Goal: Task Accomplishment & Management: Manage account settings

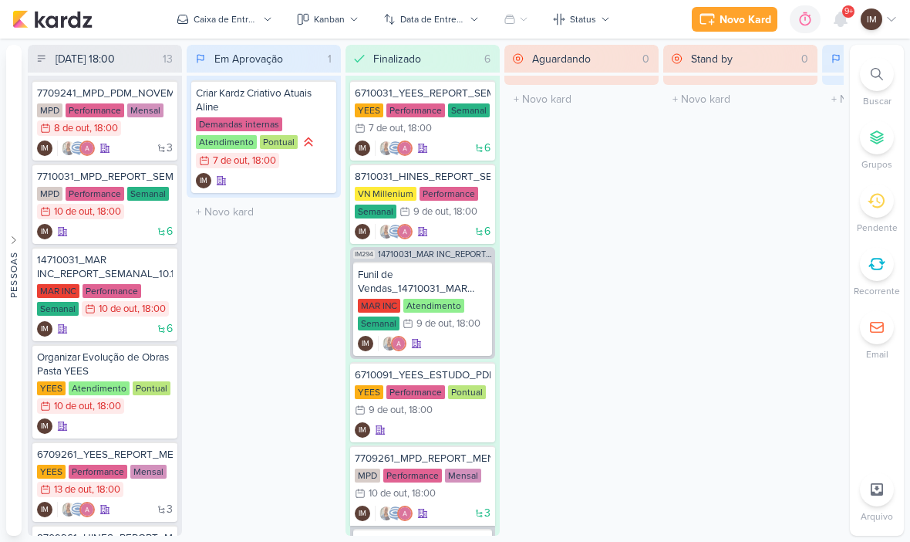
scroll to position [0, 18]
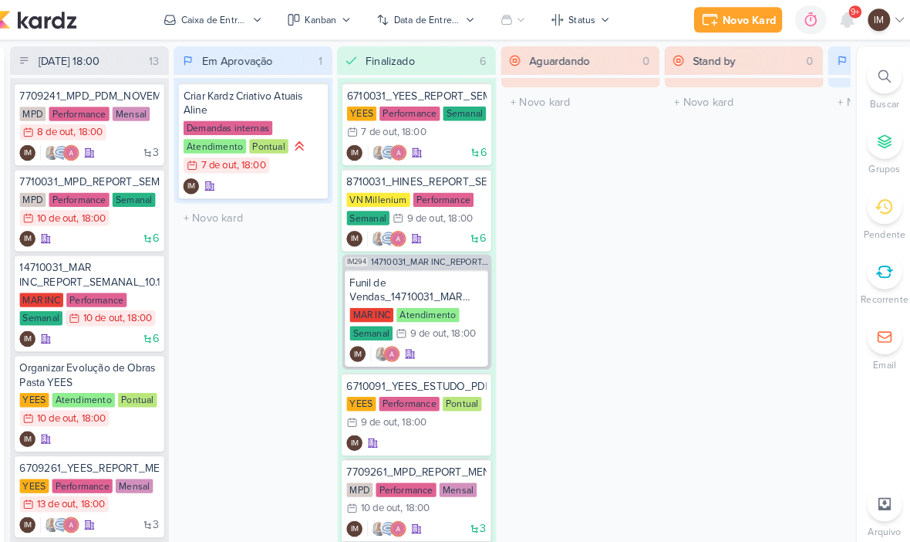
click at [827, 24] on div at bounding box center [841, 19] width 28 height 28
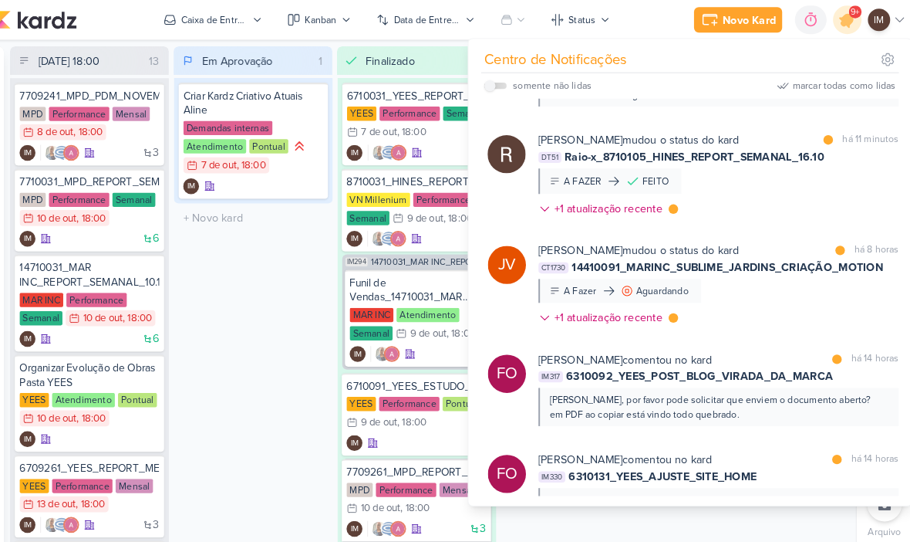
scroll to position [258, 0]
click at [811, 183] on div "Rafael Dornelles mudou o status do kard marcar como lida há 11 minutos DT51 Rai…" at bounding box center [716, 171] width 350 height 89
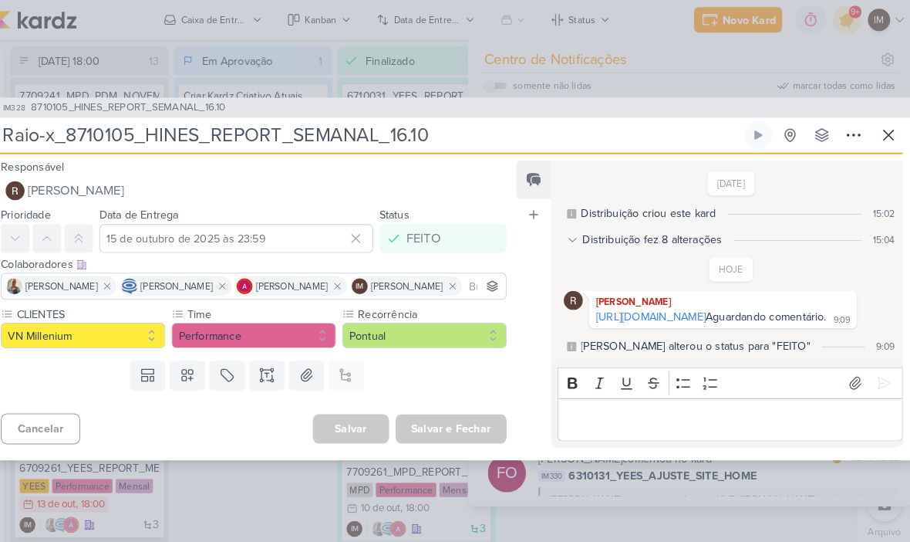
click at [184, 97] on span "8710105_HINES_REPORT_SEMANAL_16.10" at bounding box center [142, 104] width 189 height 15
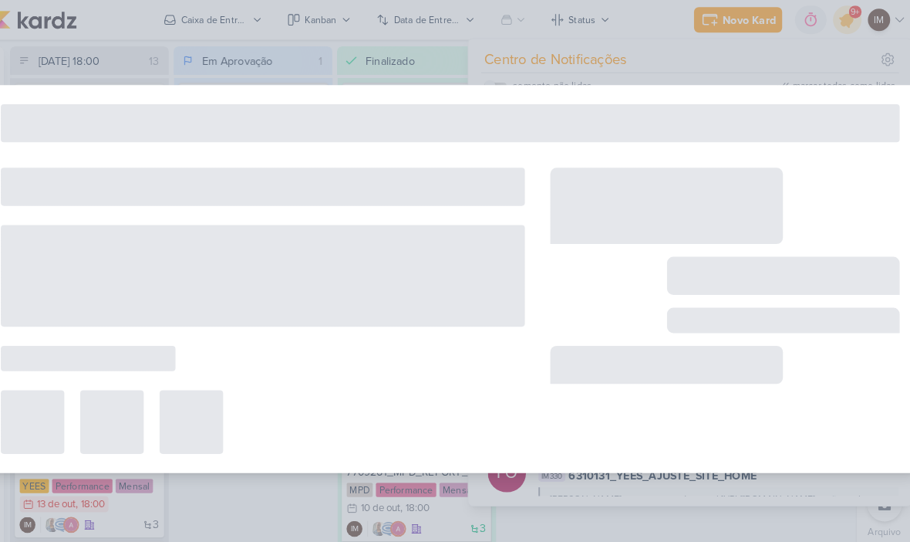
type input "8710105_HINES_REPORT_SEMANAL_16.10"
type input "[DATE] 18:00"
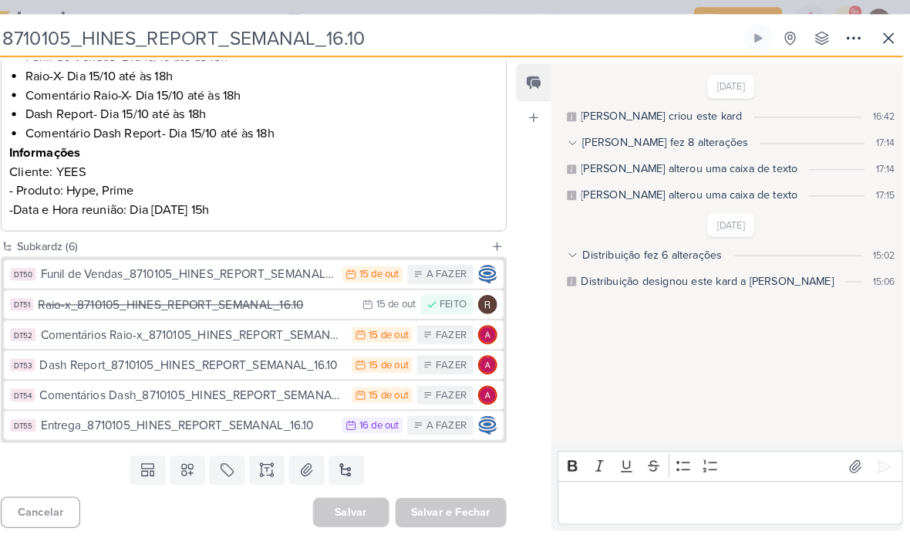
scroll to position [299, 0]
click at [872, 41] on icon at bounding box center [881, 37] width 19 height 19
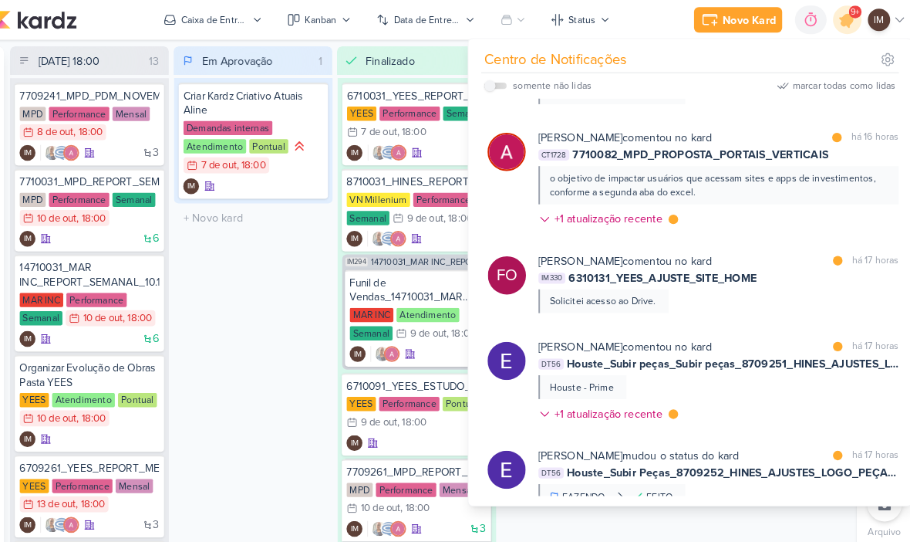
scroll to position [966, 0]
click at [762, 221] on div "Alessandra Gomes comentou no kard marcar como lida há 16 horas CT1728 7710082_M…" at bounding box center [716, 175] width 350 height 101
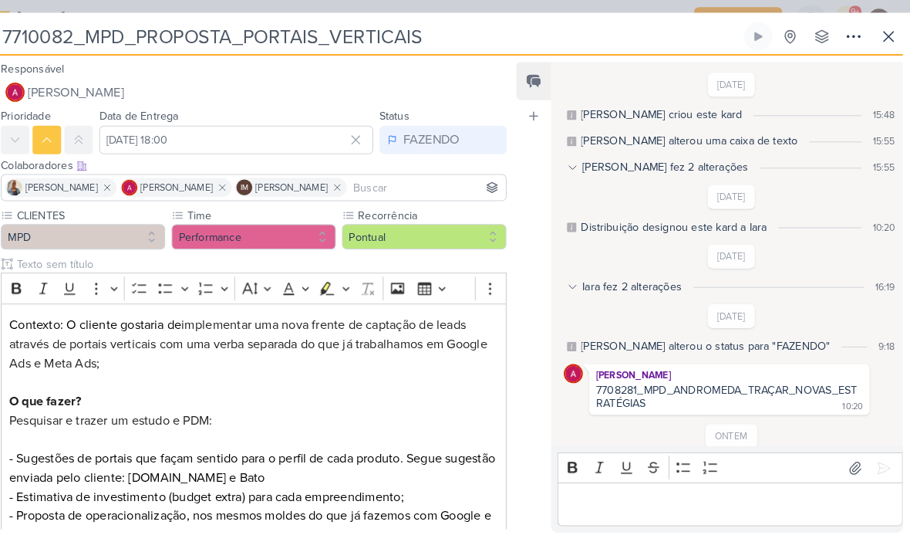
scroll to position [243, 0]
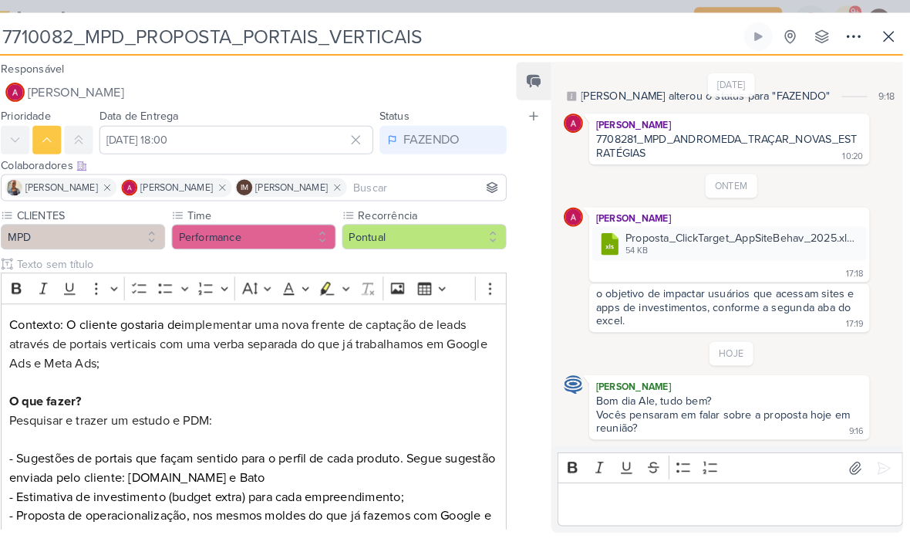
click at [872, 40] on icon at bounding box center [881, 35] width 19 height 19
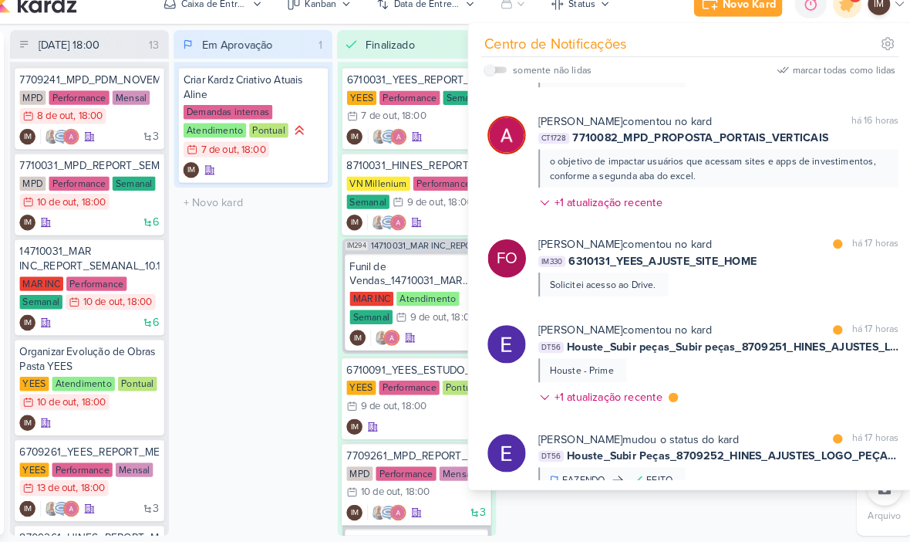
click at [227, 15] on button "Caixa de Entrada" at bounding box center [224, 19] width 114 height 25
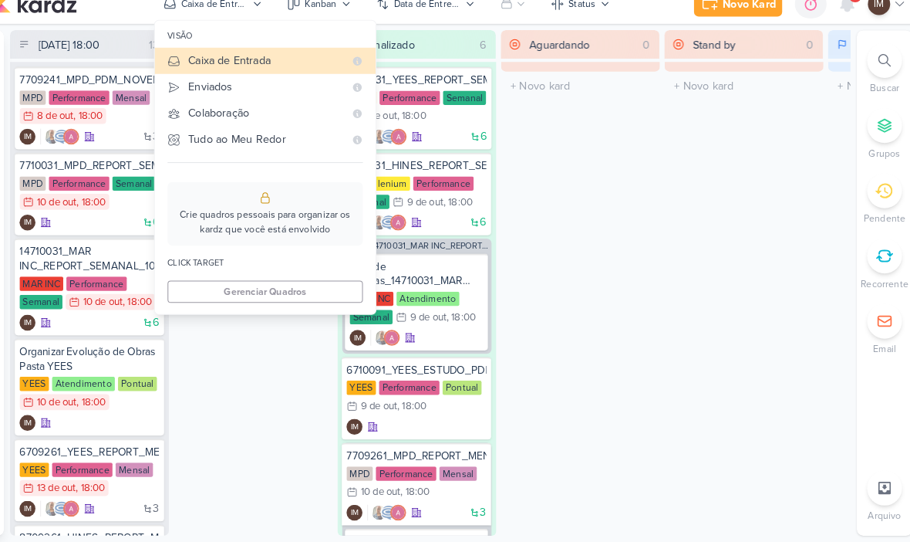
click at [208, 92] on div "Enviados" at bounding box center [276, 100] width 151 height 16
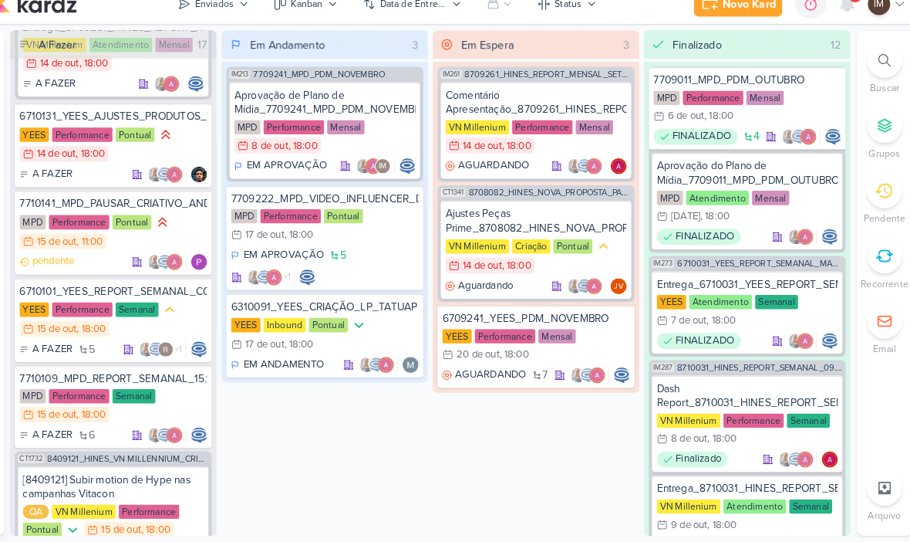
scroll to position [278, 0]
click at [178, 143] on div "YEES Performance Pontual 14/10 14 de out , 18:00" at bounding box center [128, 155] width 182 height 35
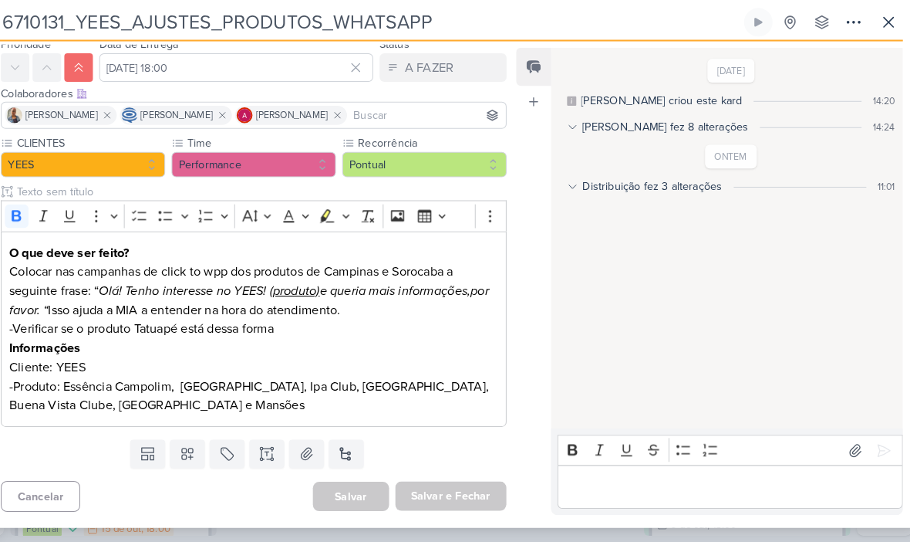
scroll to position [56, 0]
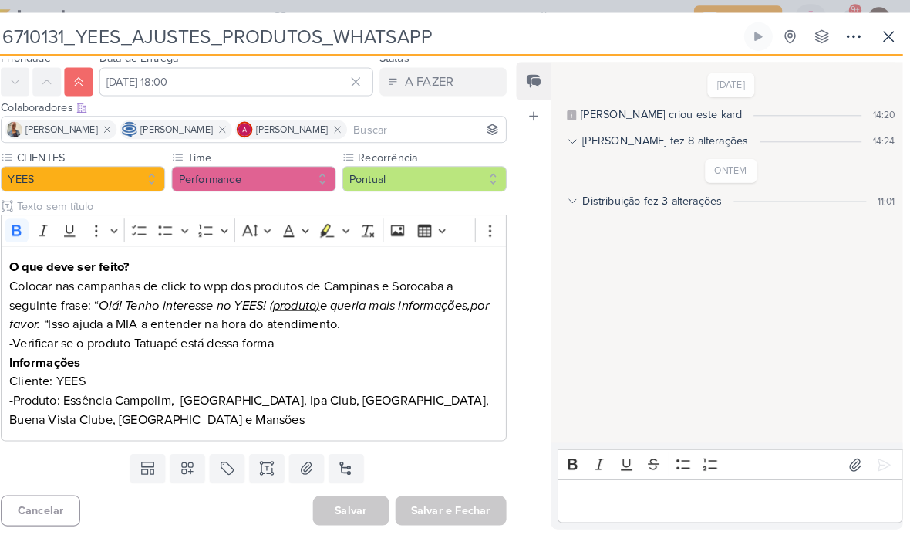
click at [872, 35] on icon at bounding box center [881, 37] width 19 height 19
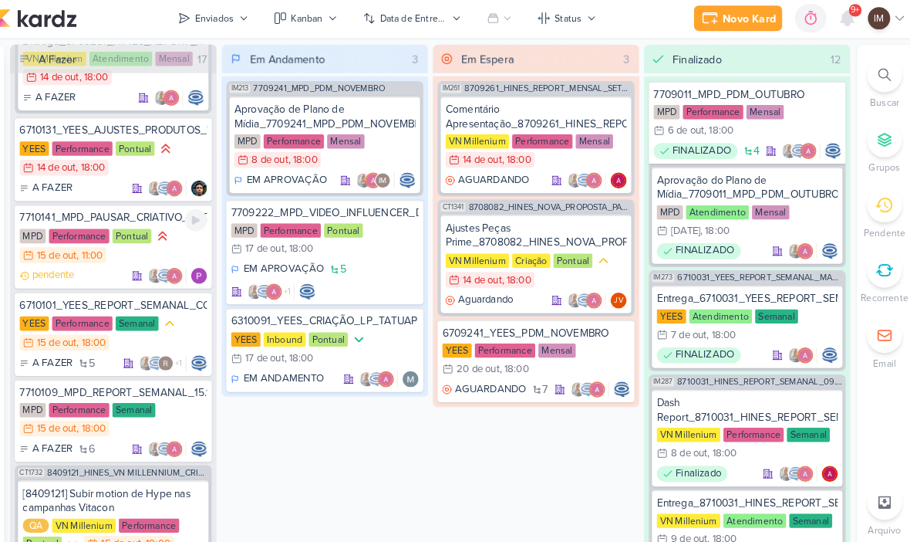
click at [112, 259] on div "7710141_MPD_PAUSAR_CRIATIVO_ANDROMEDA MPD Performance Pontual 15/10 15 de out ,…" at bounding box center [127, 241] width 191 height 82
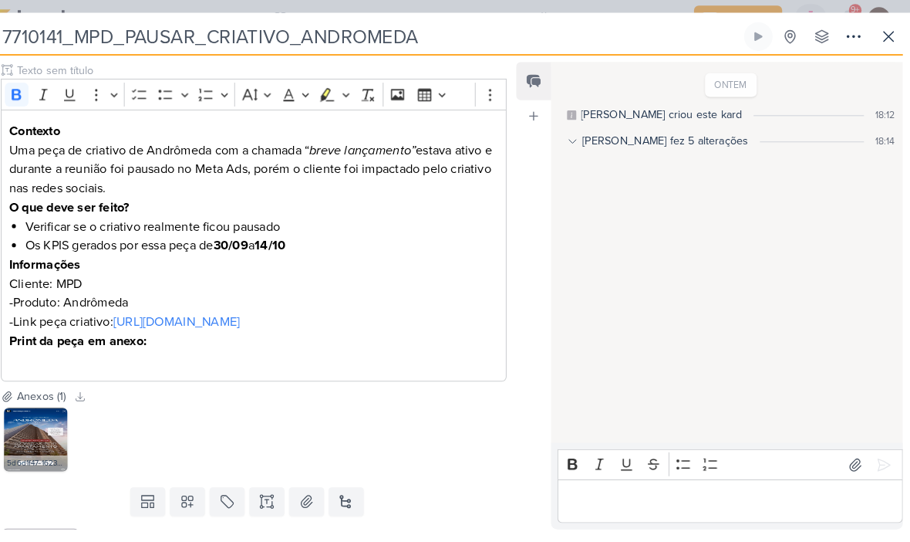
scroll to position [189, 0]
click at [42, 458] on div "5d6d1f47-1623-4b6d-8bc8-87958e5fcdb2.JPG" at bounding box center [53, 450] width 62 height 15
click at [22, 458] on div "5d6d1f47-1623-4b6d-8bc8-87958e5fcdb2.JPG" at bounding box center [53, 450] width 62 height 15
click at [34, 458] on img at bounding box center [53, 428] width 62 height 62
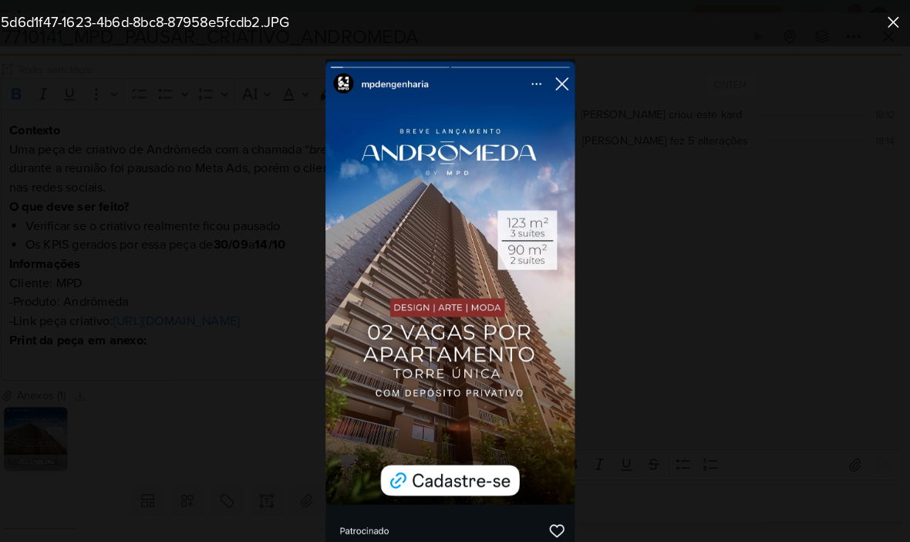
click at [855, 48] on div at bounding box center [455, 293] width 910 height 495
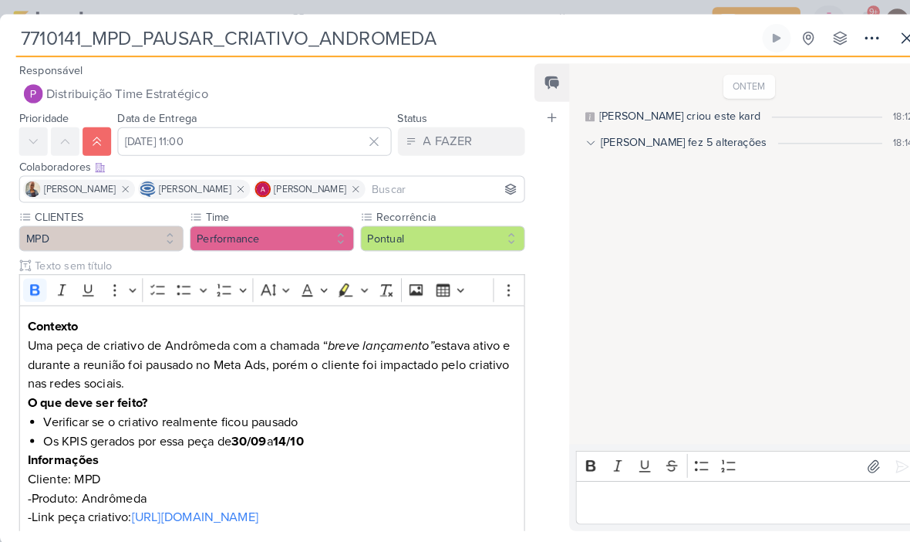
scroll to position [0, 0]
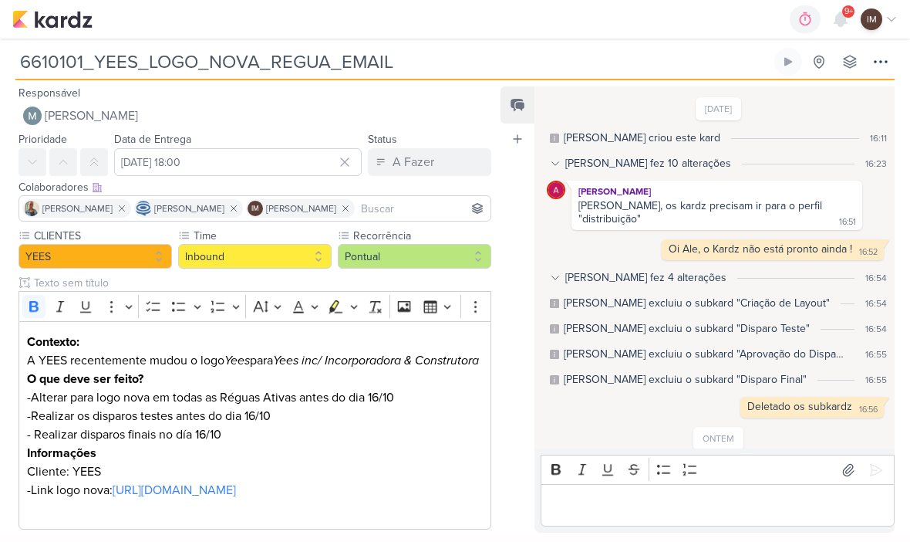
scroll to position [98, 0]
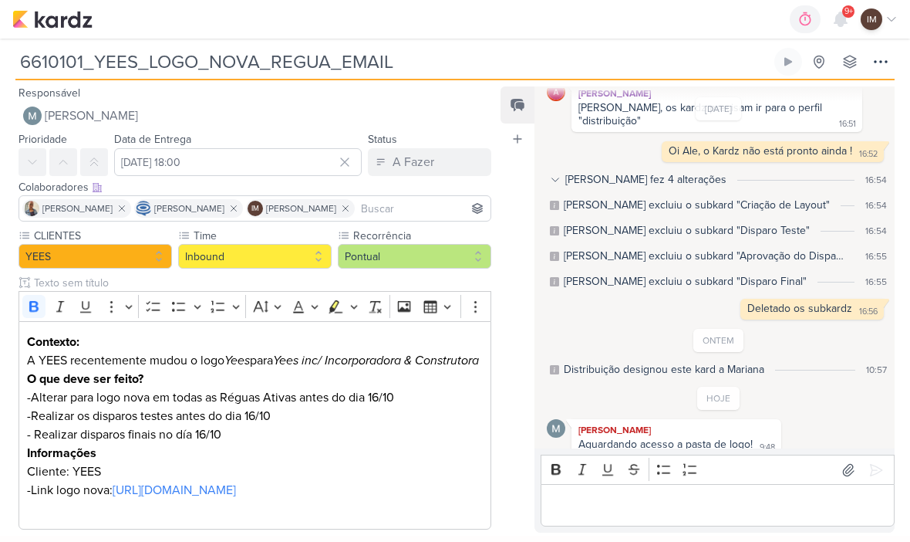
click at [716, 512] on p "Editor editing area: main" at bounding box center [718, 505] width 338 height 19
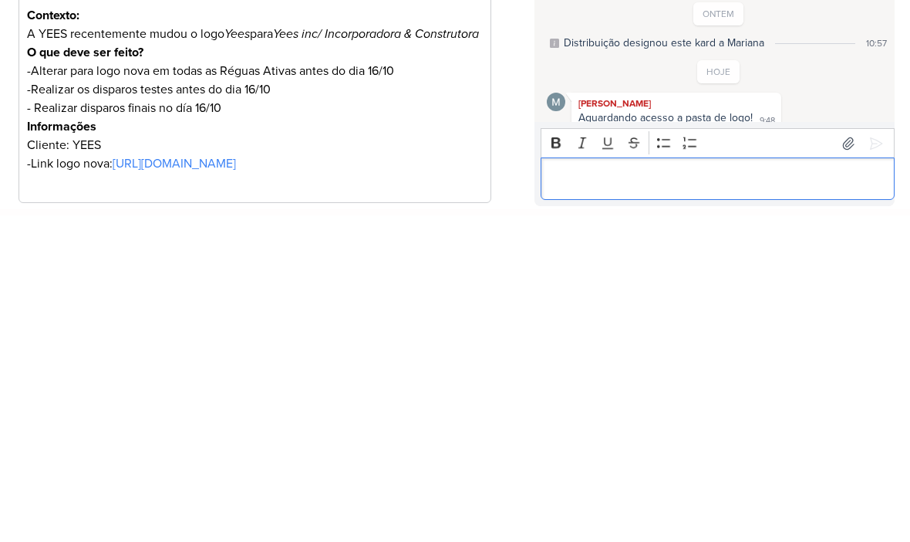
scroll to position [1, 0]
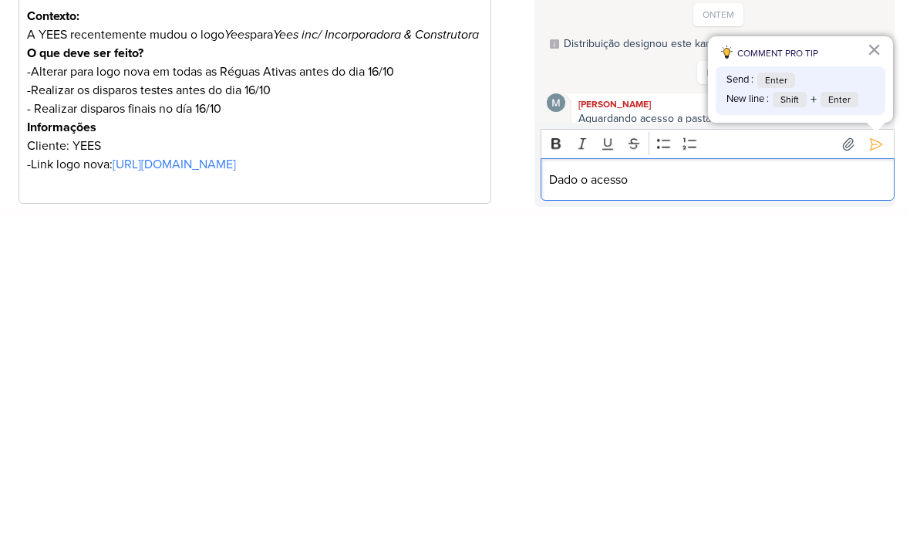
click at [880, 457] on button at bounding box center [876, 469] width 25 height 25
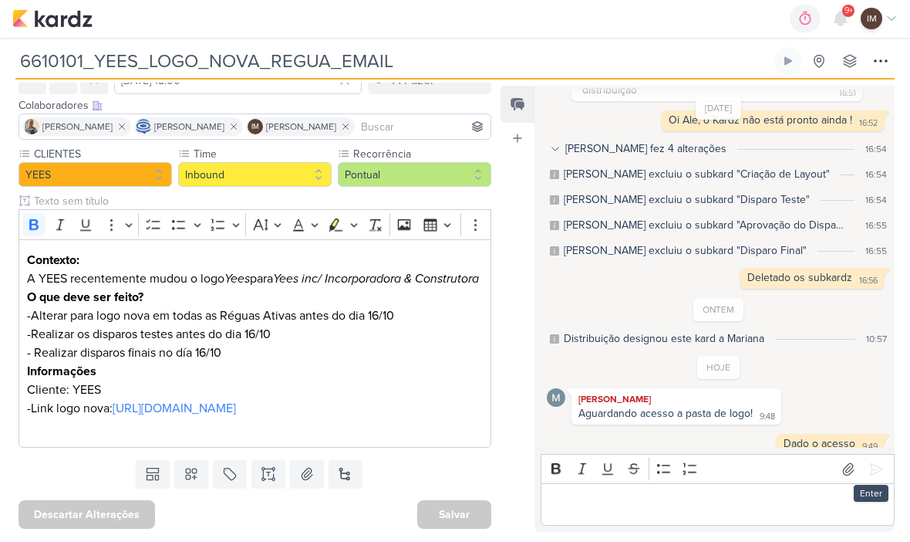
scroll to position [100, 0]
click at [236, 417] on link "[URL][DOMAIN_NAME]" at bounding box center [174, 408] width 123 height 15
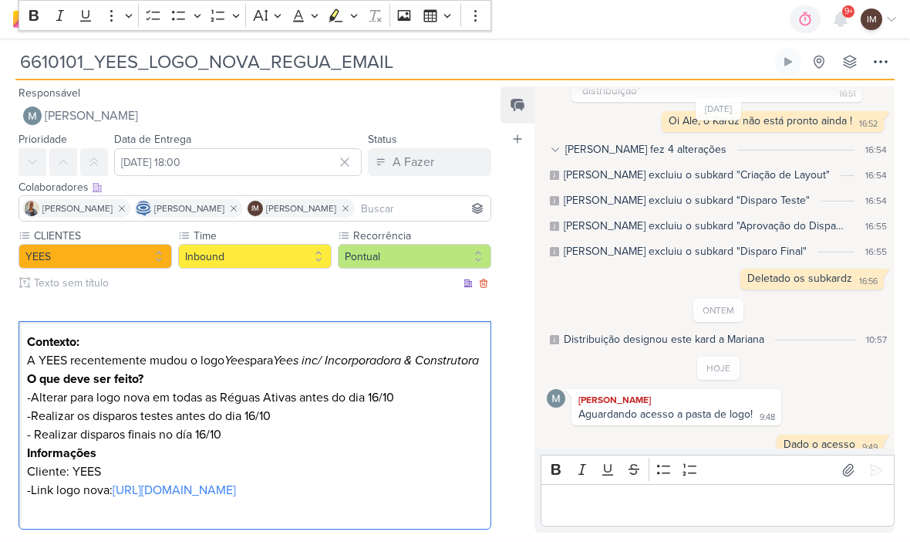
scroll to position [1, 0]
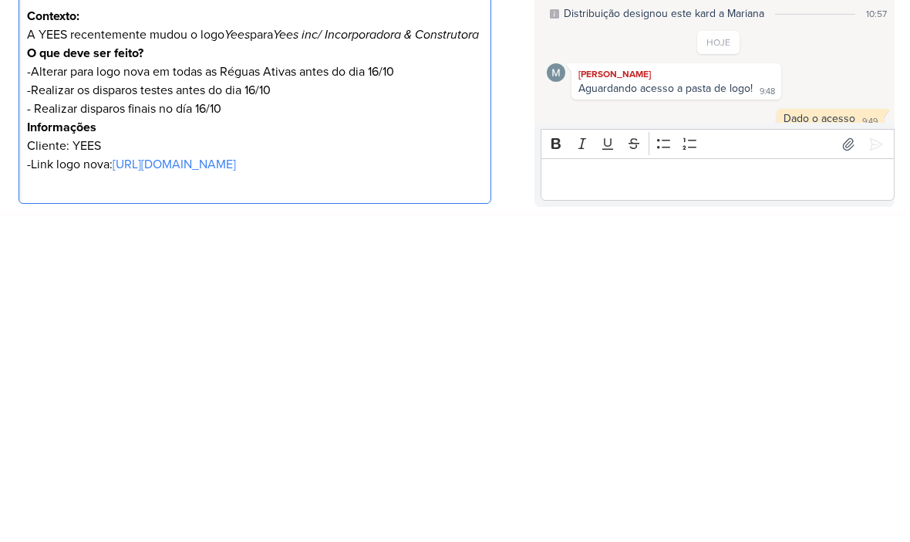
click at [578, 484] on div "Editor editing area: main" at bounding box center [718, 505] width 354 height 42
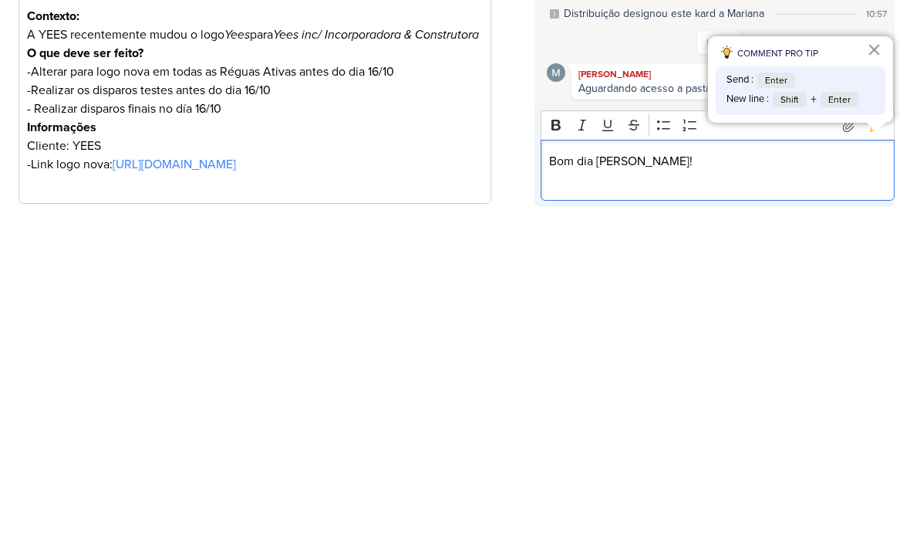
scroll to position [147, 0]
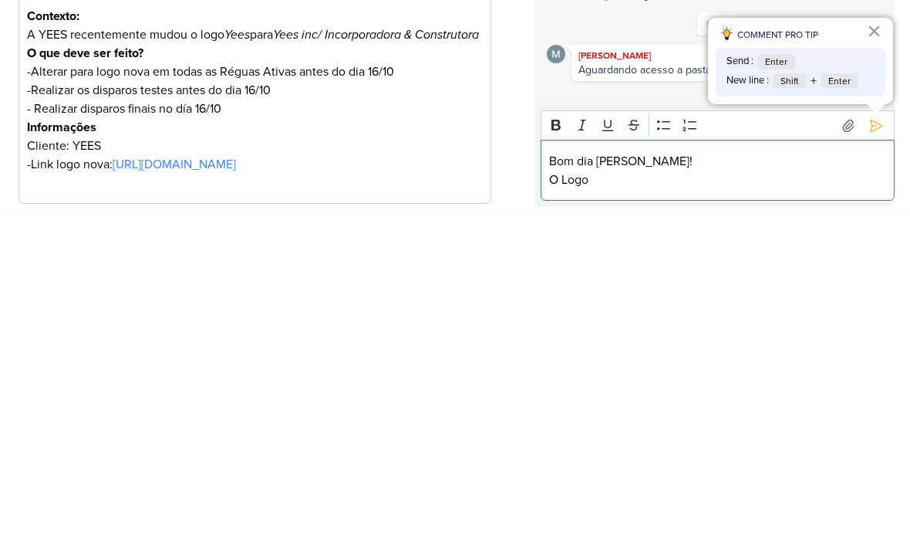
click at [237, 353] on icon "Yees" at bounding box center [236, 360] width 25 height 15
click at [238, 353] on icon "Yees" at bounding box center [236, 360] width 25 height 15
click at [294, 353] on icon "Yees inc/ Incorporadora & Construtora" at bounding box center [376, 360] width 206 height 15
copy p "Yees inc/ Incorporadora & Construtora"
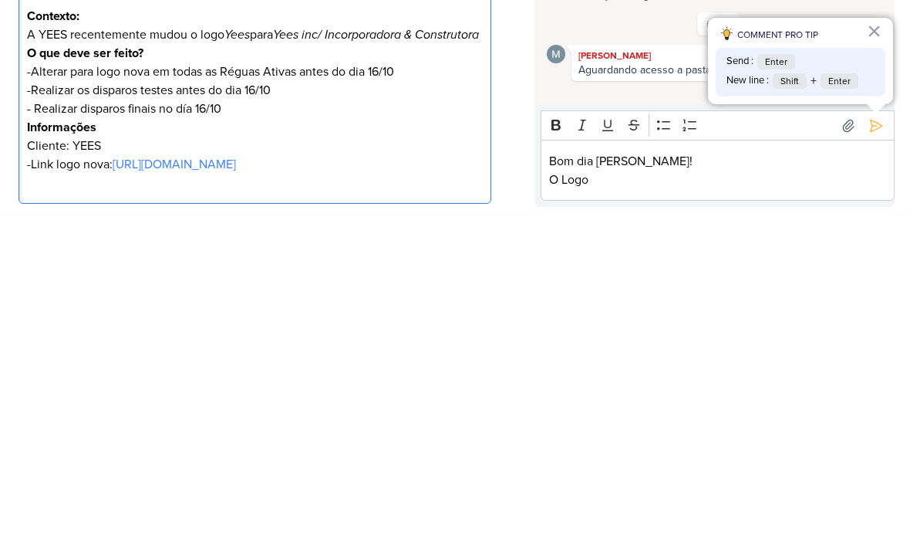
click at [625, 496] on p "O Logo" at bounding box center [718, 505] width 338 height 19
click at [609, 496] on p "O Logo" at bounding box center [718, 505] width 338 height 19
click at [592, 496] on p "O Logo" at bounding box center [718, 505] width 338 height 19
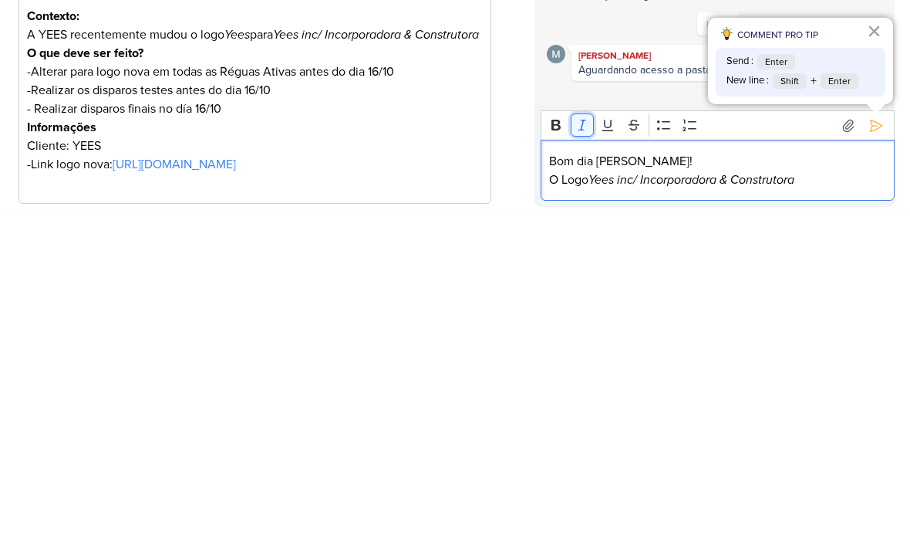
click at [587, 443] on icon "Editor toolbar" at bounding box center [582, 450] width 15 height 15
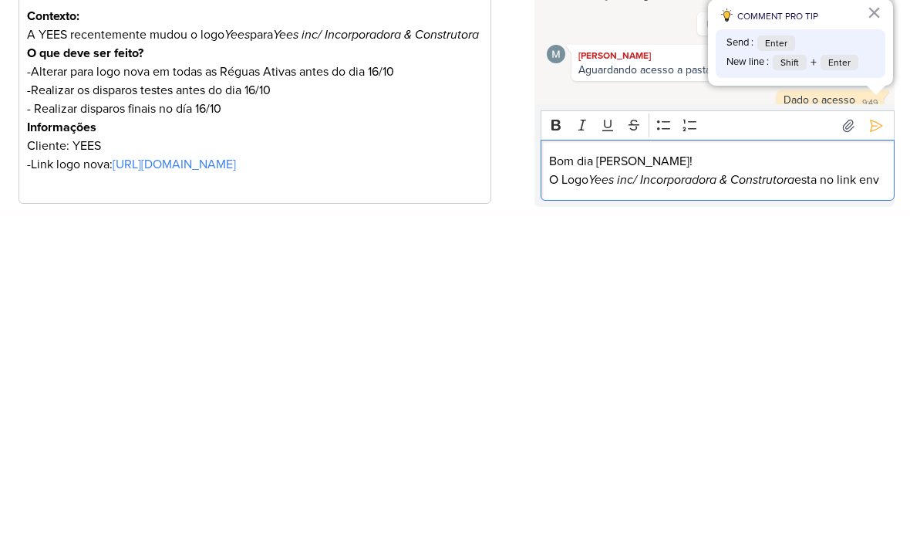
scroll to position [165, 0]
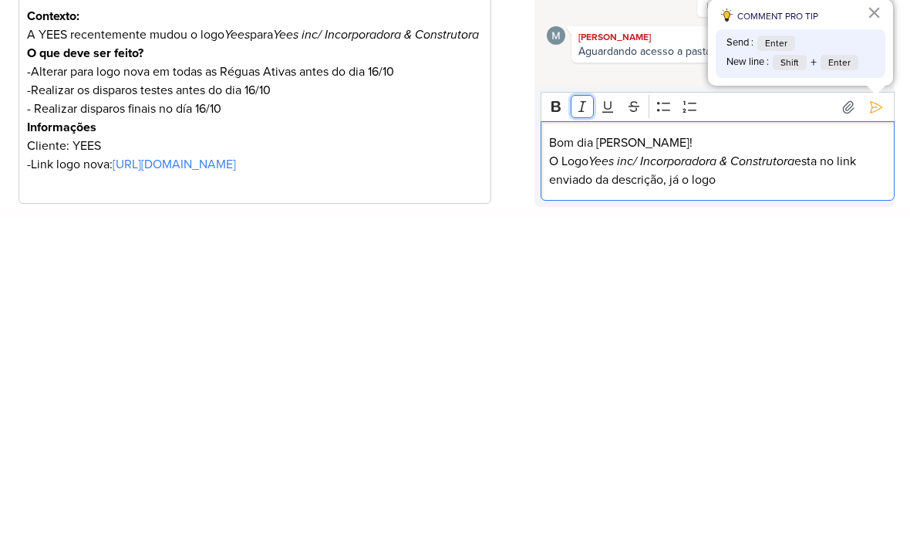
click at [582, 427] on icon "Editor toolbar" at bounding box center [582, 432] width 8 height 11
click at [585, 424] on icon "Editor toolbar" at bounding box center [582, 431] width 15 height 15
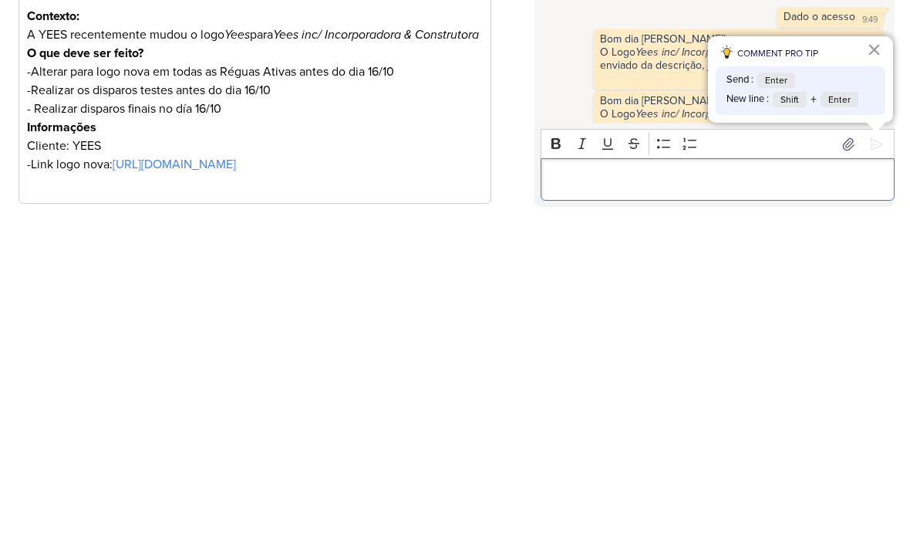
scroll to position [0, 0]
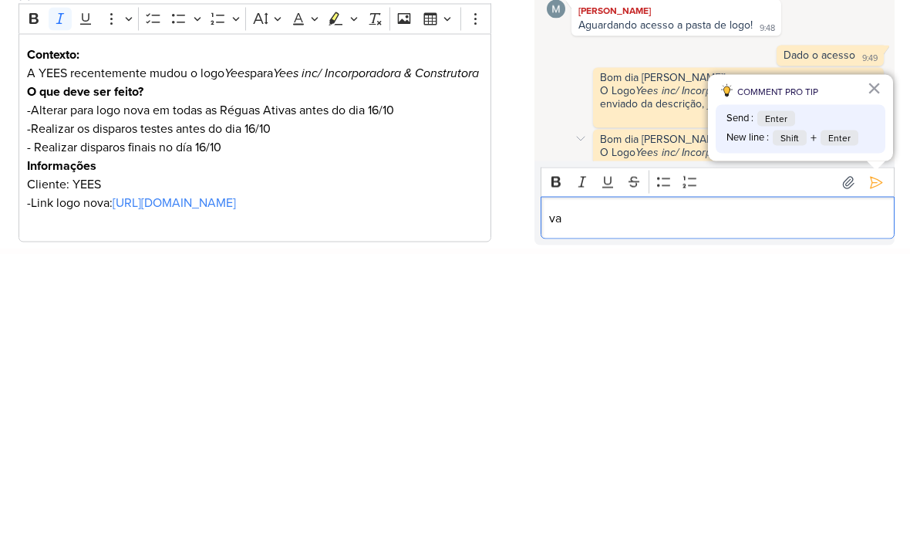
click at [628, 433] on div "O Logo Yees inc/ Incorporadora & Construtora esta no link enviado da descrição,…" at bounding box center [739, 446] width 278 height 26
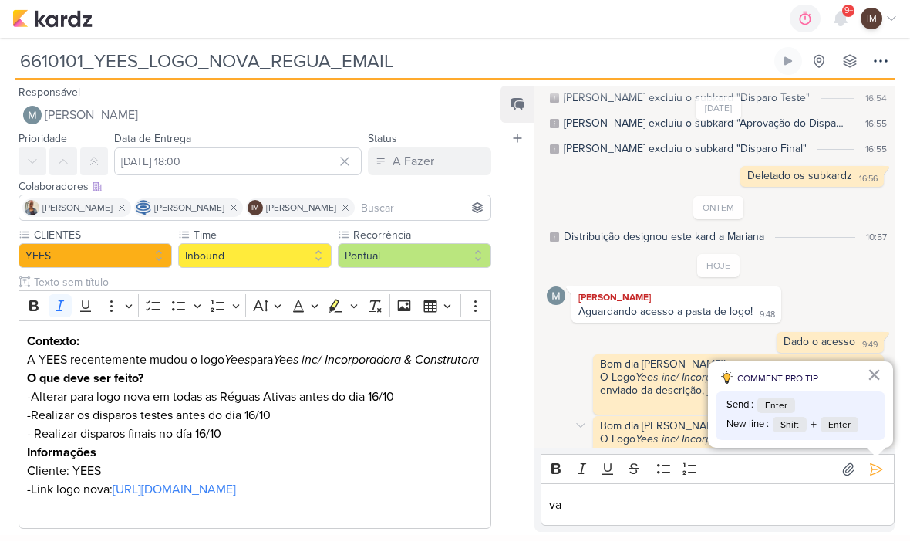
click at [875, 363] on button "×" at bounding box center [874, 375] width 15 height 25
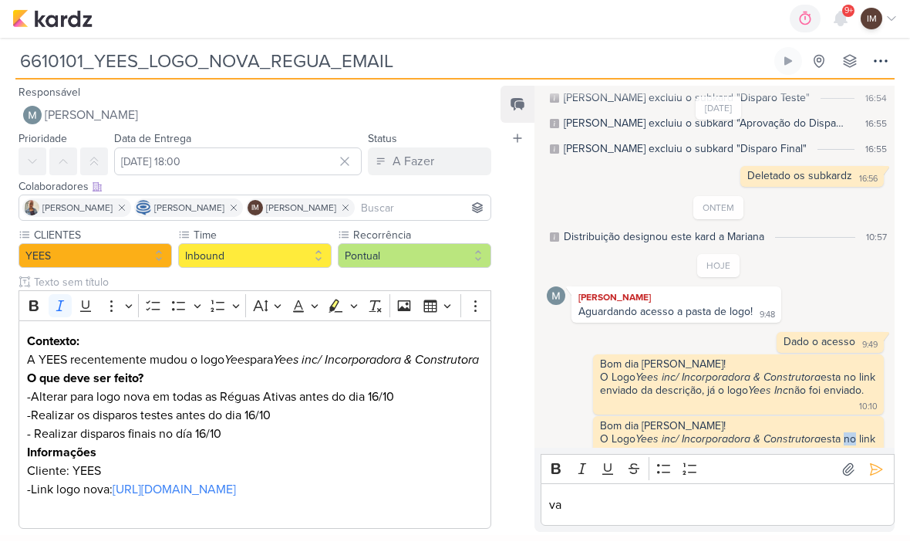
click at [649, 436] on div "O Logo Yees inc/ Incorporadora & Construtora esta no link enviado da descrição,…" at bounding box center [739, 446] width 278 height 26
click at [721, 371] on icon "Yees inc/ Incorporadora & Construtora" at bounding box center [728, 377] width 185 height 13
click at [581, 420] on div at bounding box center [581, 426] width 18 height 18
click at [603, 440] on button "Deletar" at bounding box center [614, 452] width 84 height 25
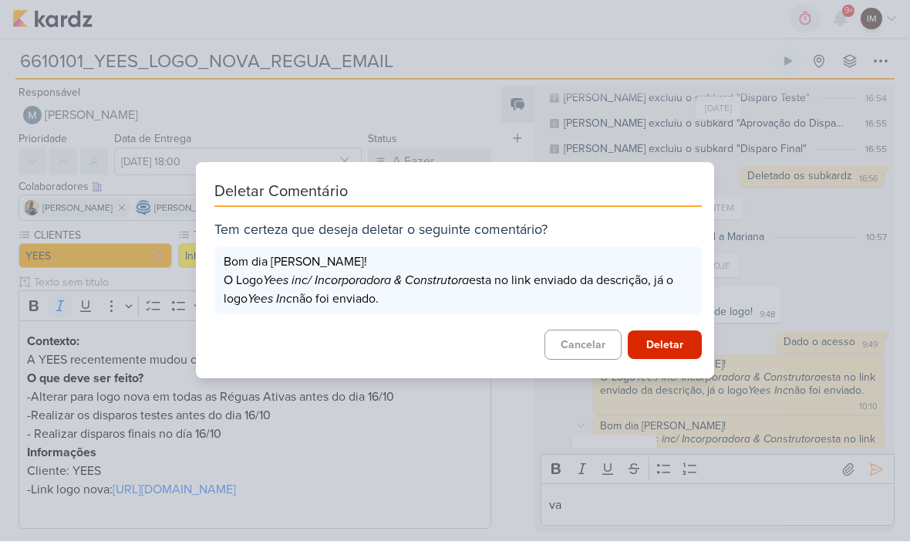
click at [667, 341] on button "Deletar" at bounding box center [665, 345] width 74 height 29
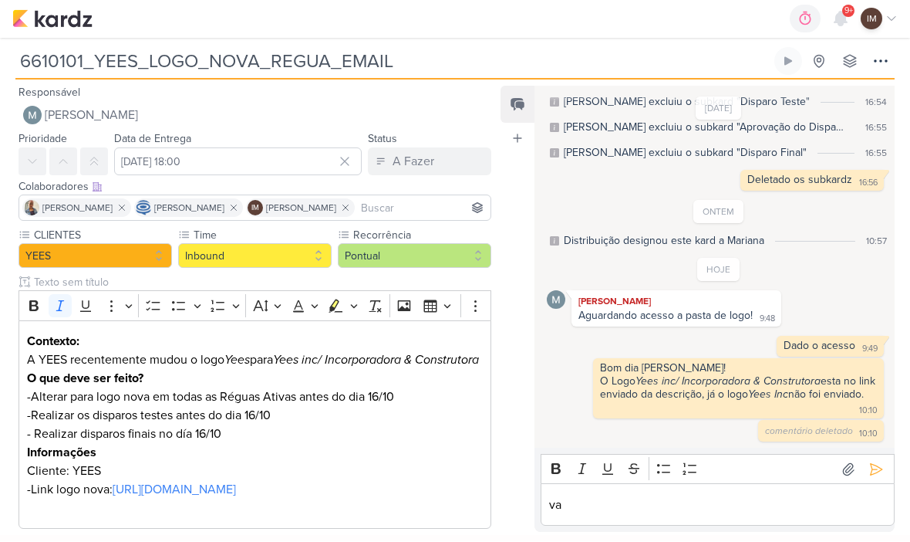
scroll to position [213, 0]
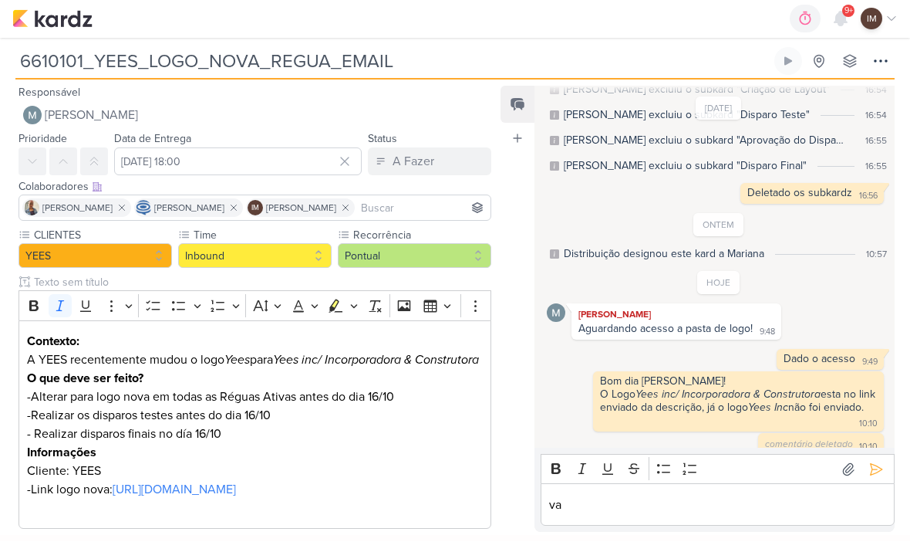
click at [707, 510] on p "va" at bounding box center [718, 505] width 338 height 19
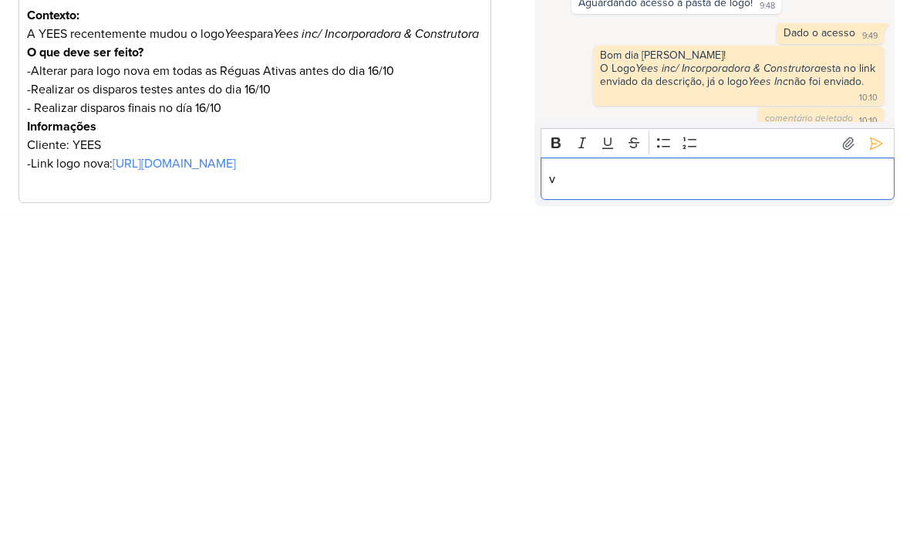
scroll to position [1, 0]
click at [876, 462] on icon at bounding box center [876, 469] width 15 height 15
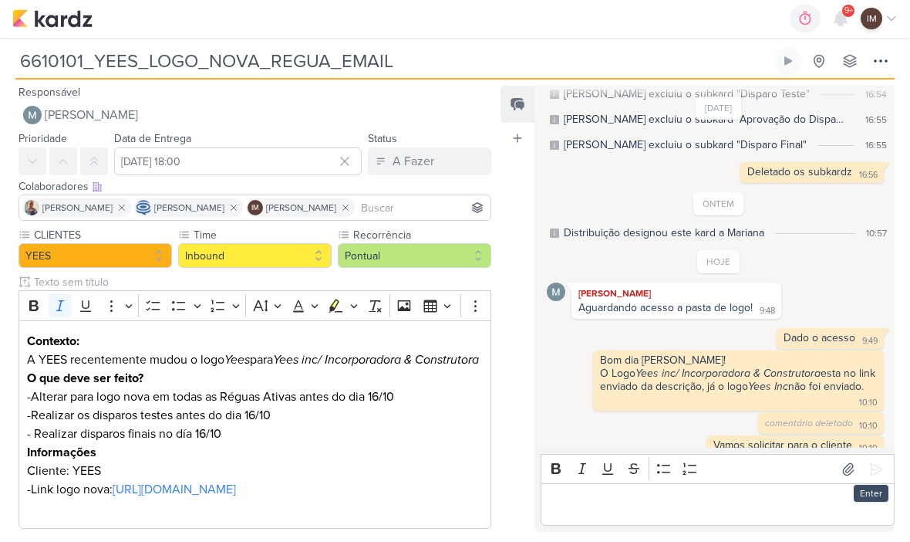
scroll to position [235, 0]
